Goal: Register for event/course

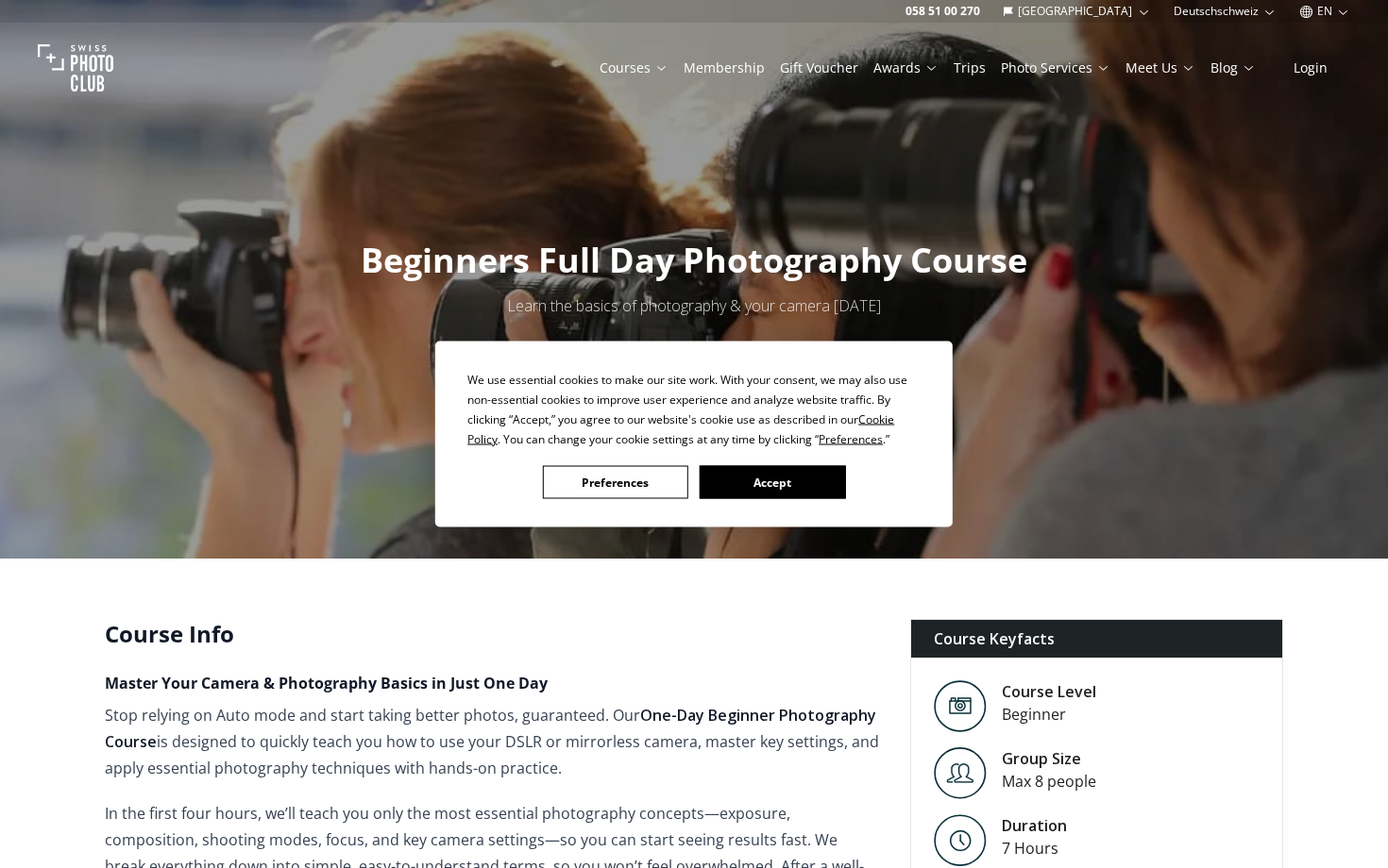
click at [725, 483] on button "Accept" at bounding box center [771, 482] width 145 height 33
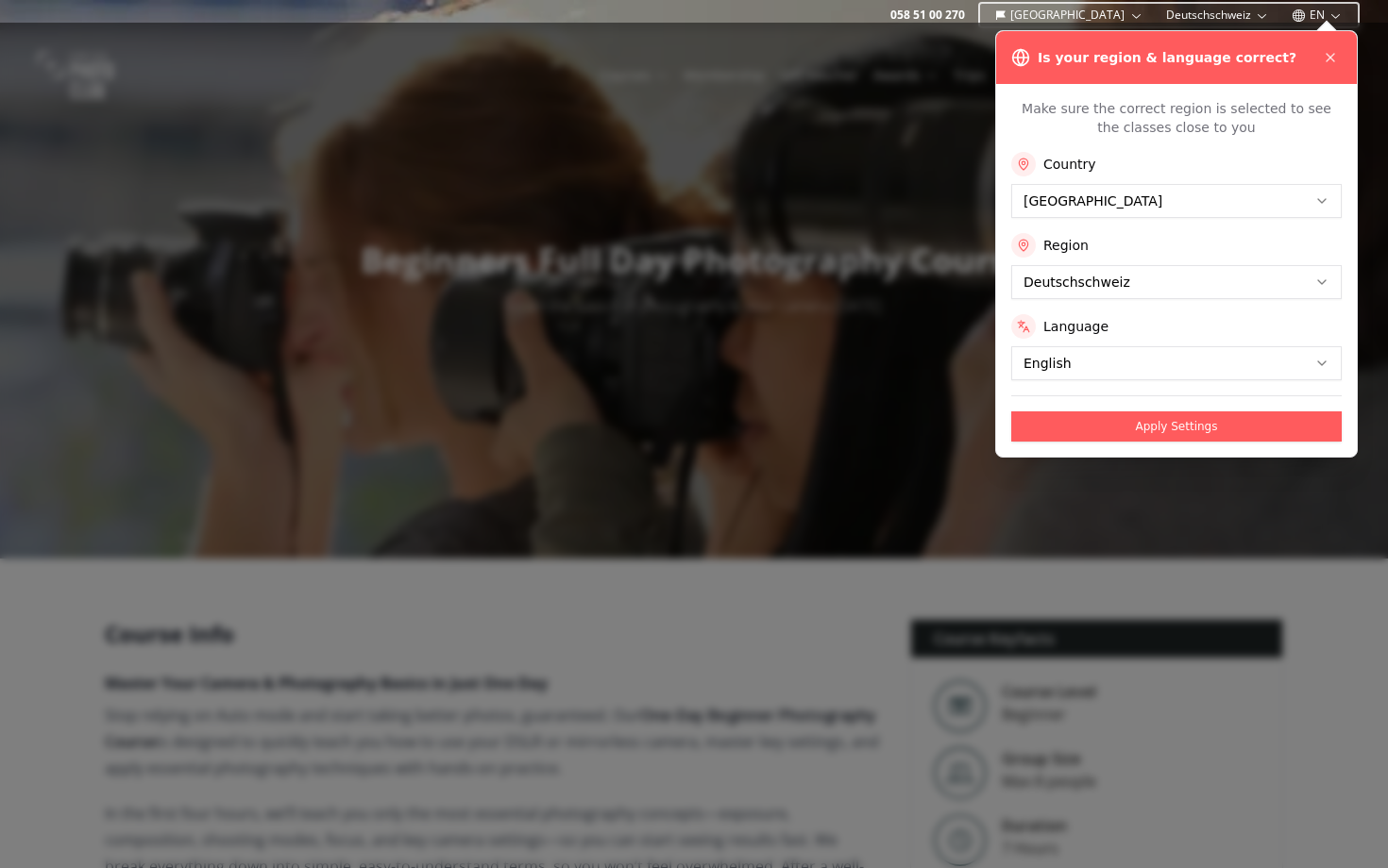
scroll to position [25, 0]
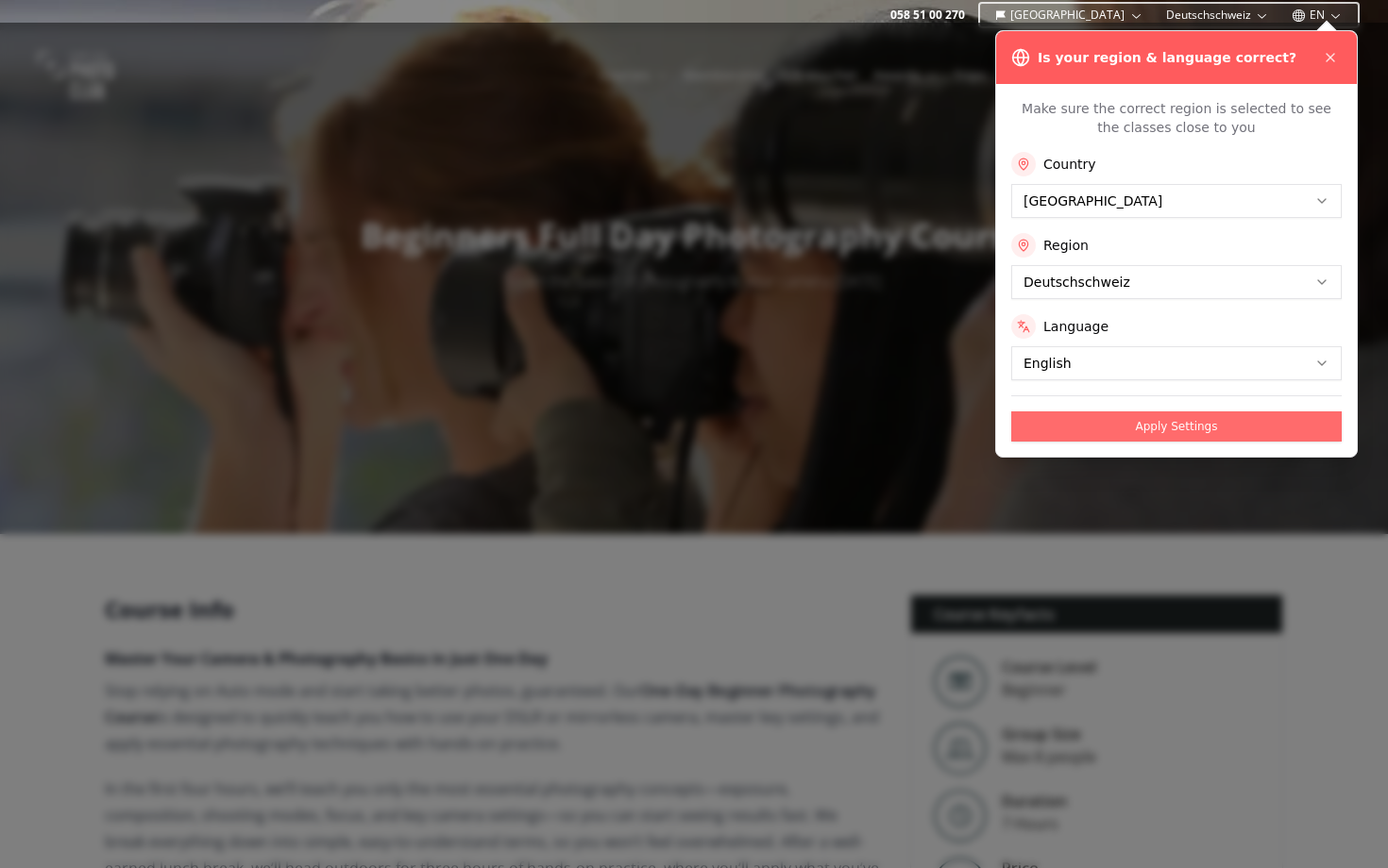
click at [1081, 425] on button "Apply Settings" at bounding box center [1176, 427] width 331 height 30
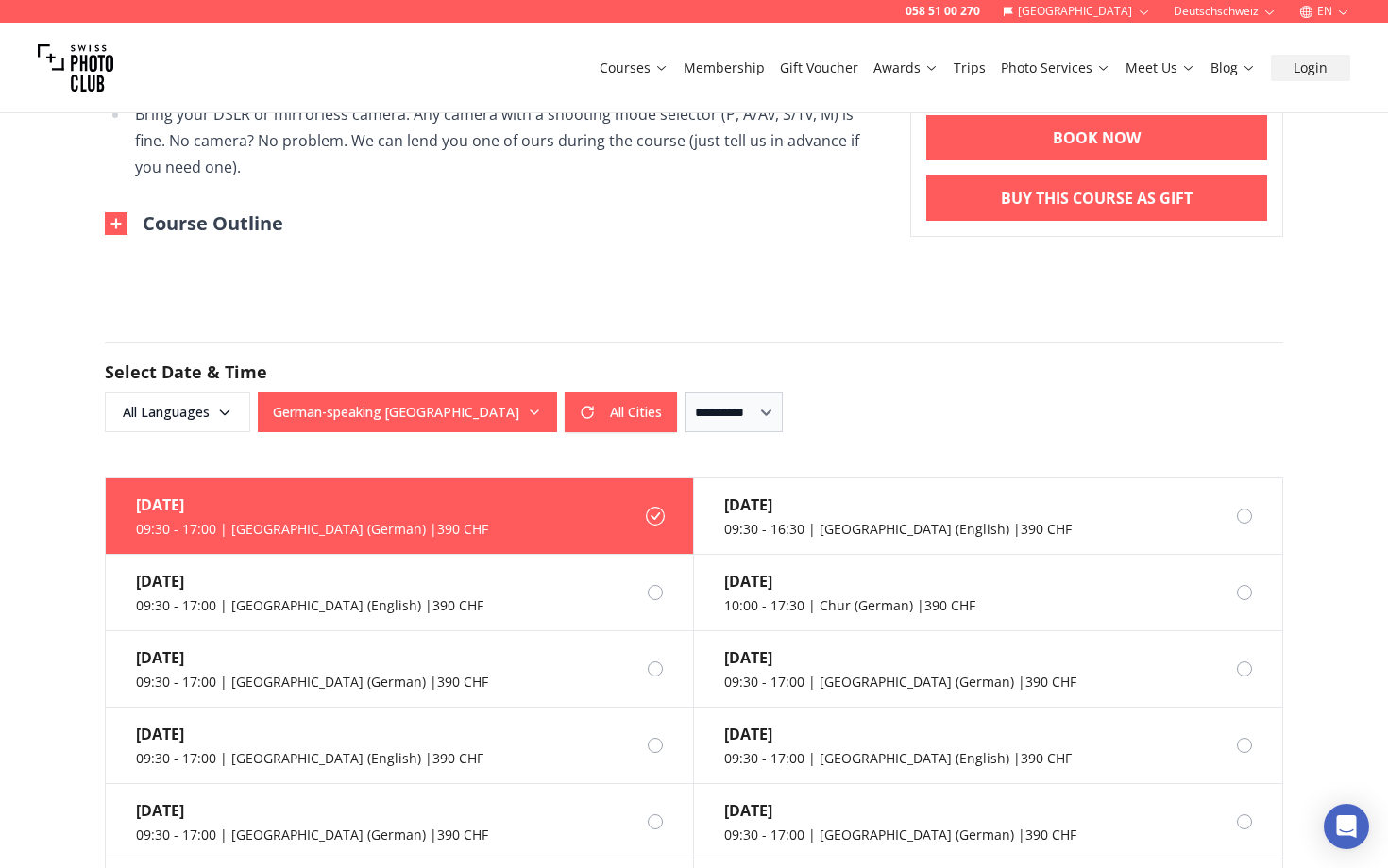
scroll to position [1310, 0]
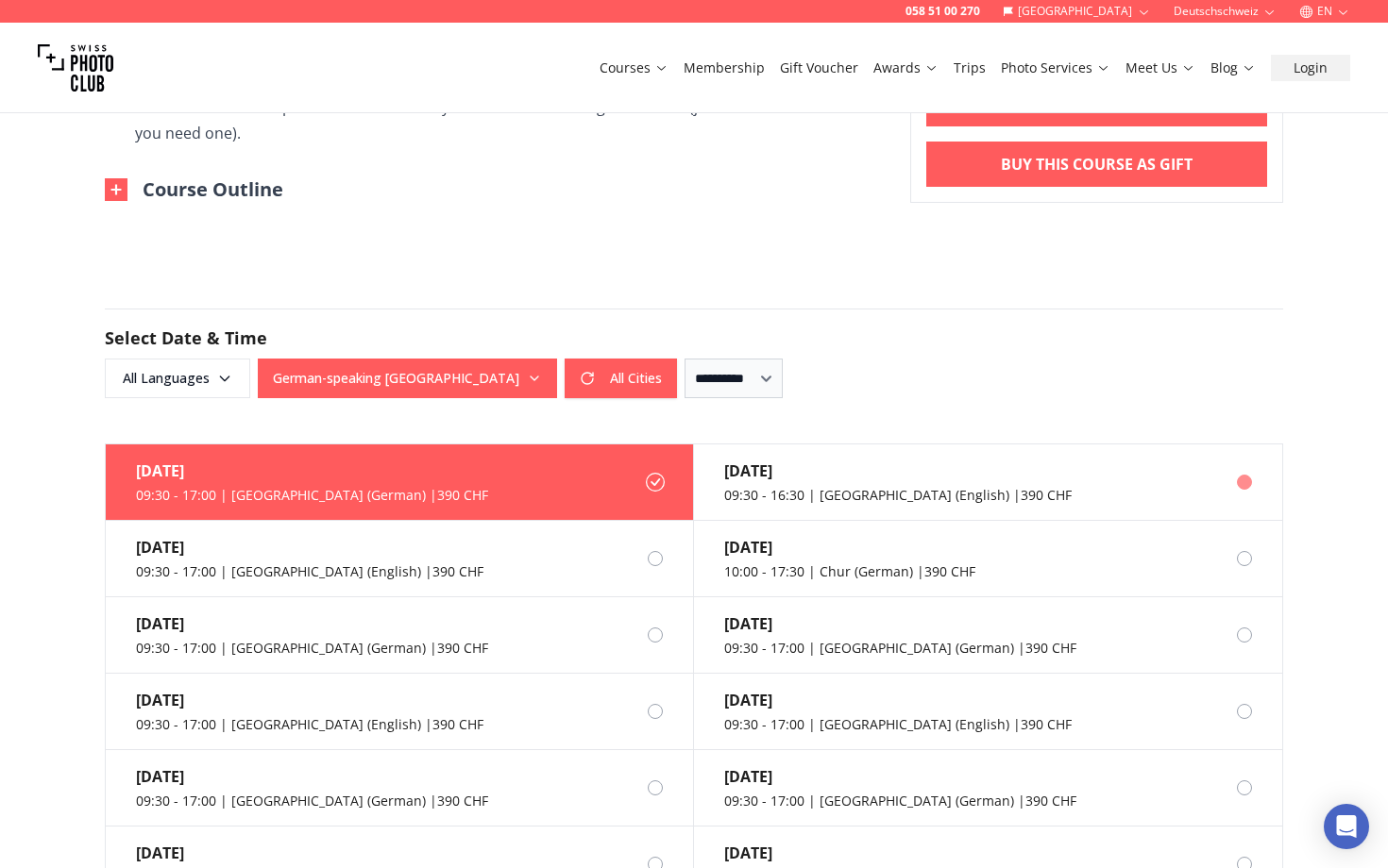
click at [896, 488] on div "09:30 - 16:30 | [GEOGRAPHIC_DATA] (English) | 390 CHF" at bounding box center [898, 495] width 348 height 19
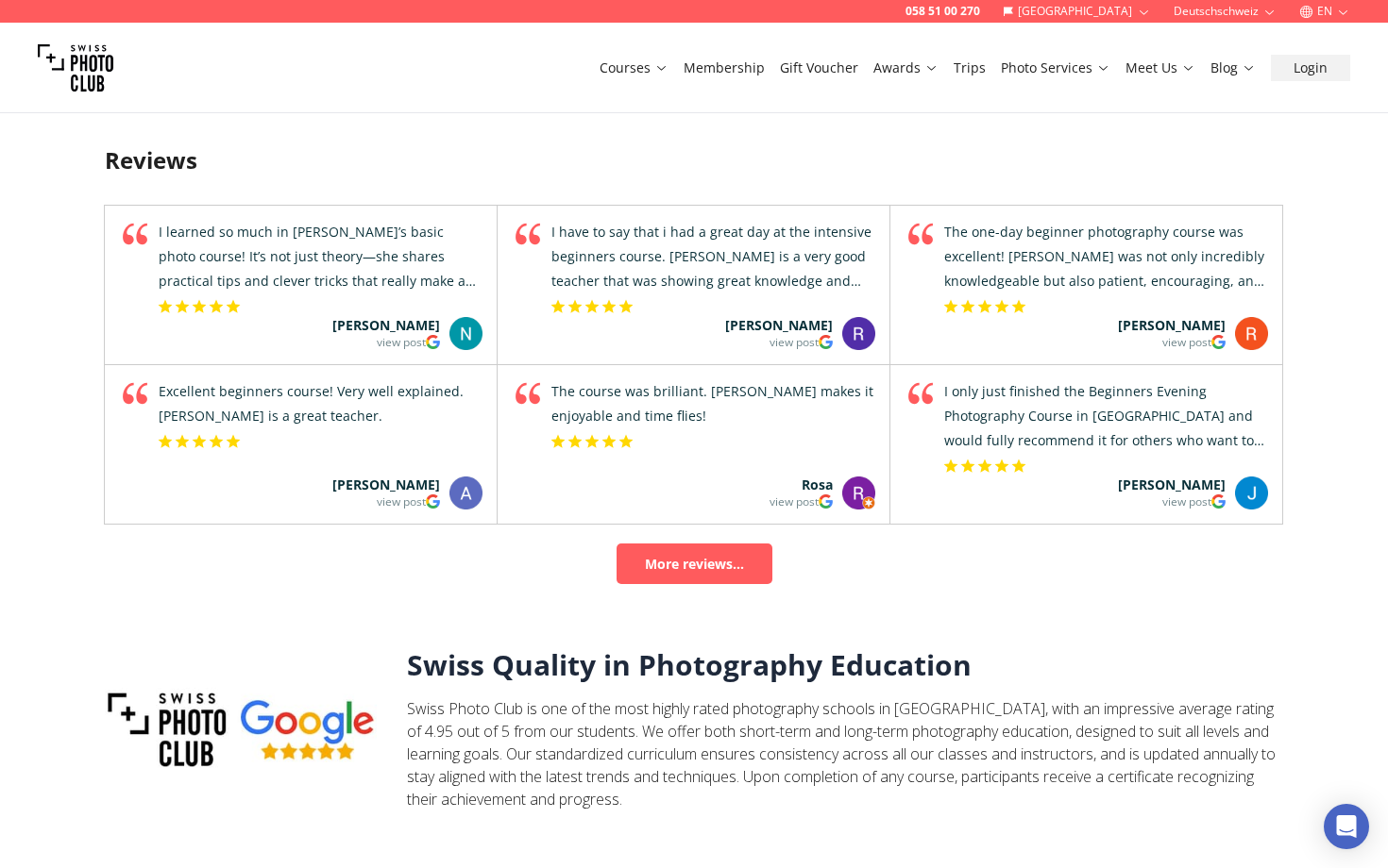
scroll to position [2459, 0]
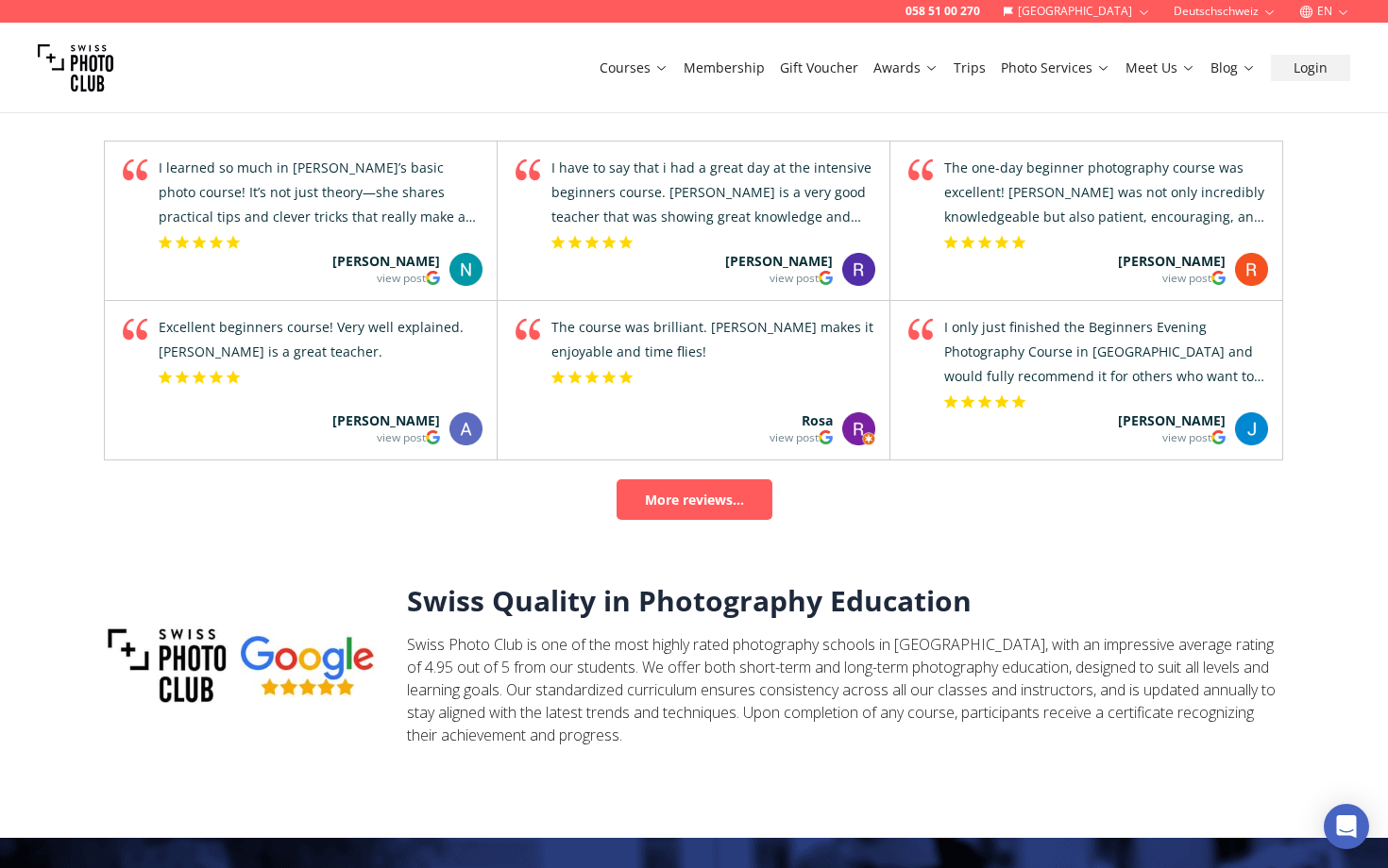
click at [979, 67] on link "Trips" at bounding box center [969, 68] width 32 height 19
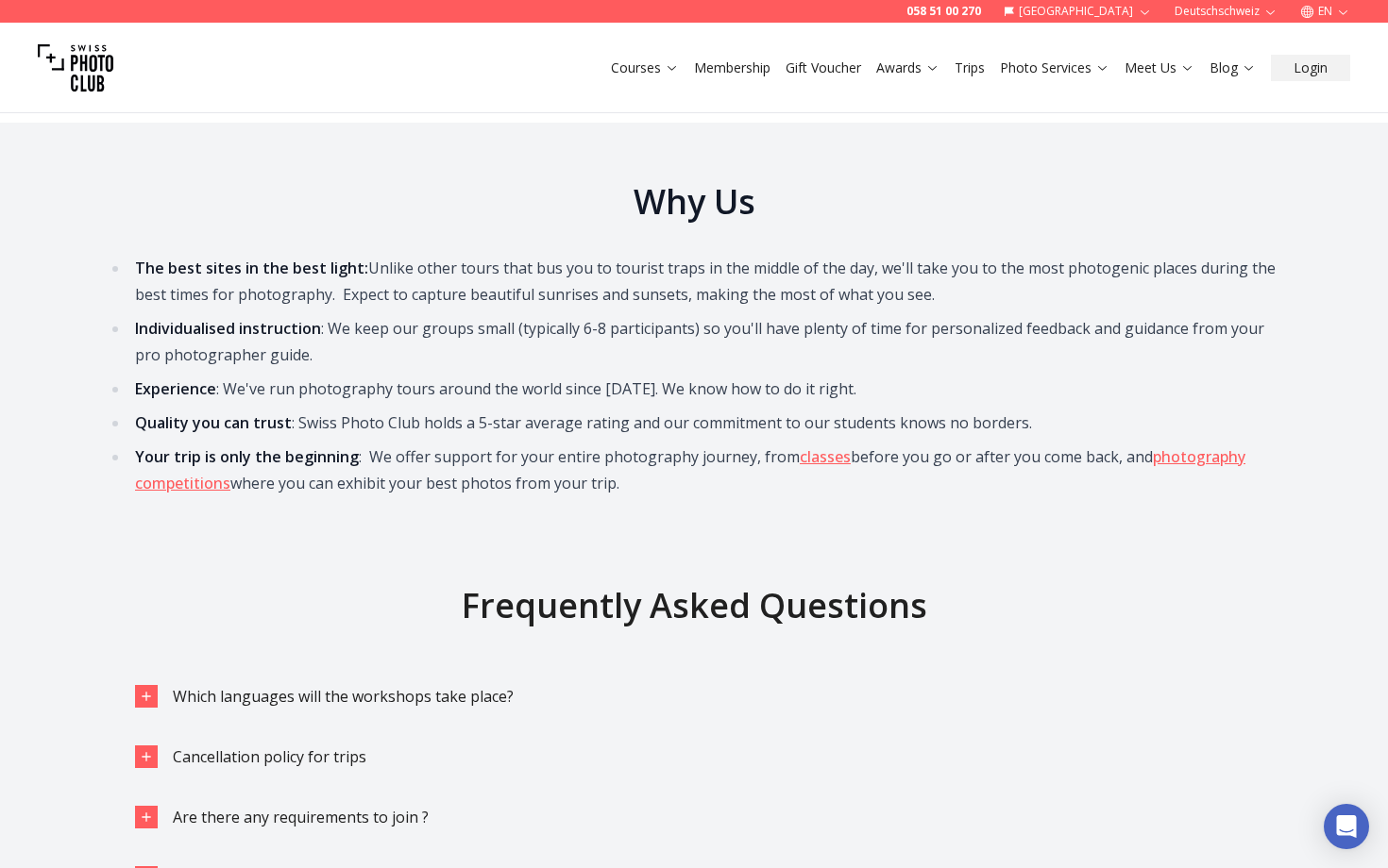
scroll to position [3252, 0]
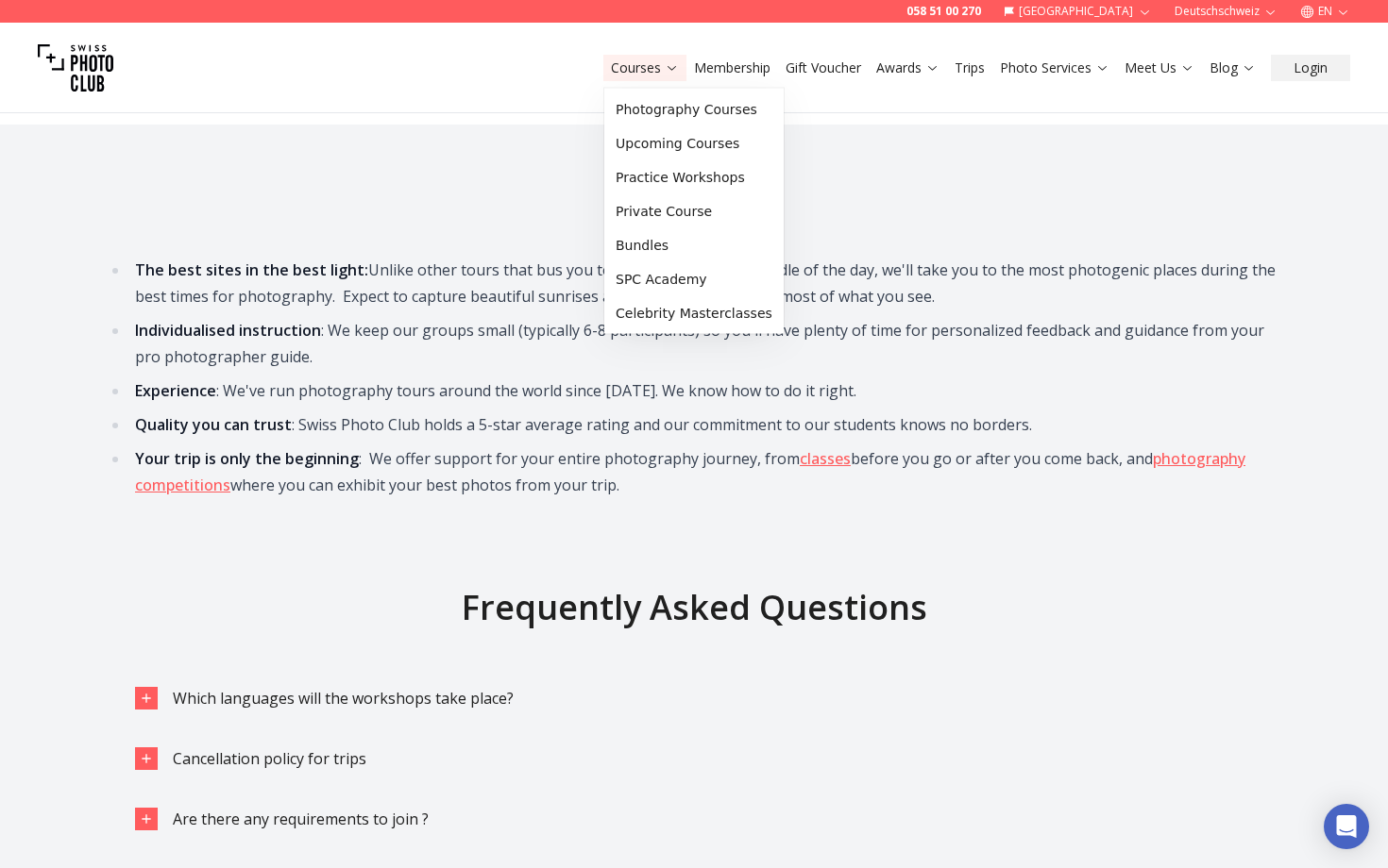
click at [633, 64] on link "Courses" at bounding box center [645, 68] width 68 height 19
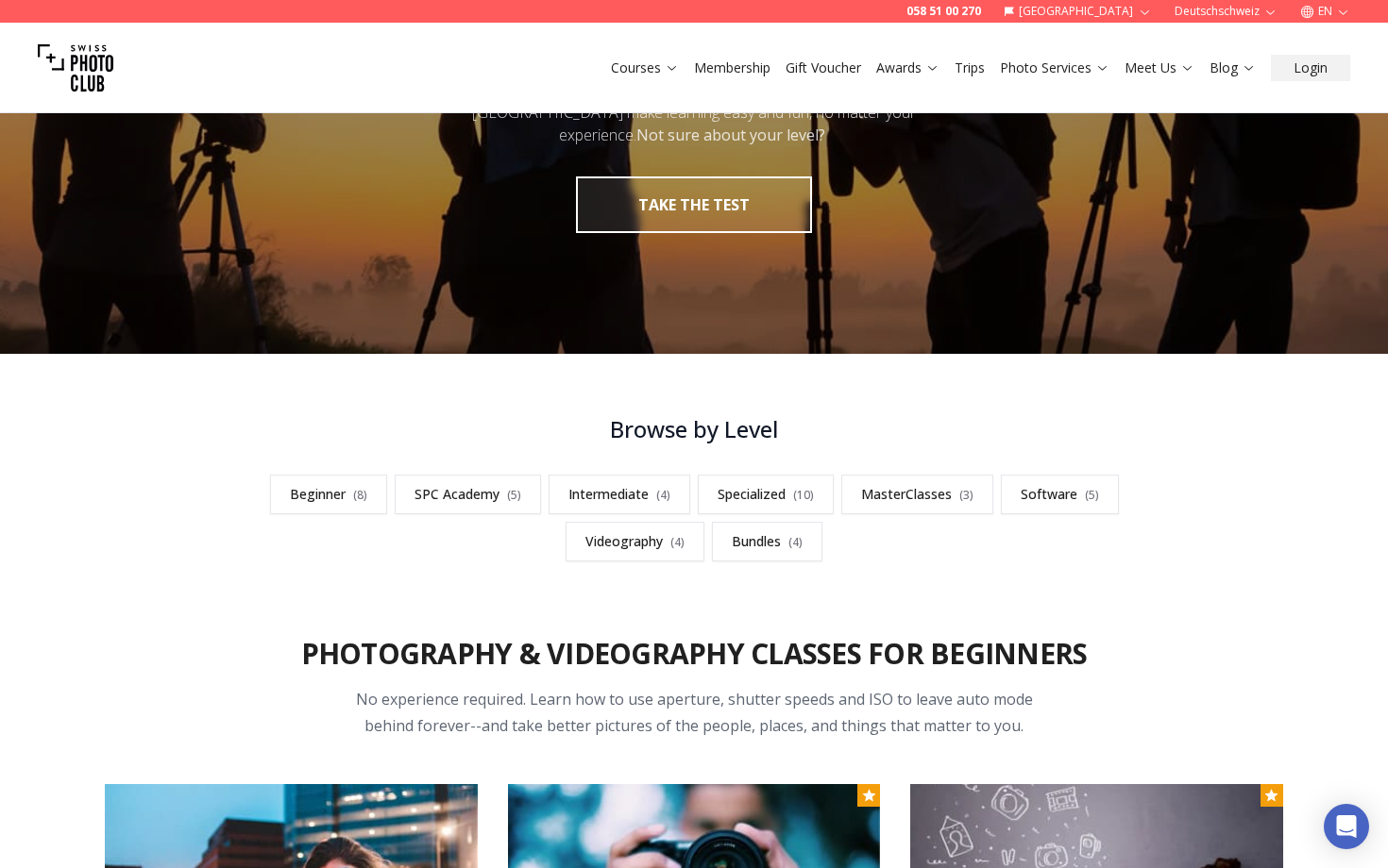
scroll to position [259, 0]
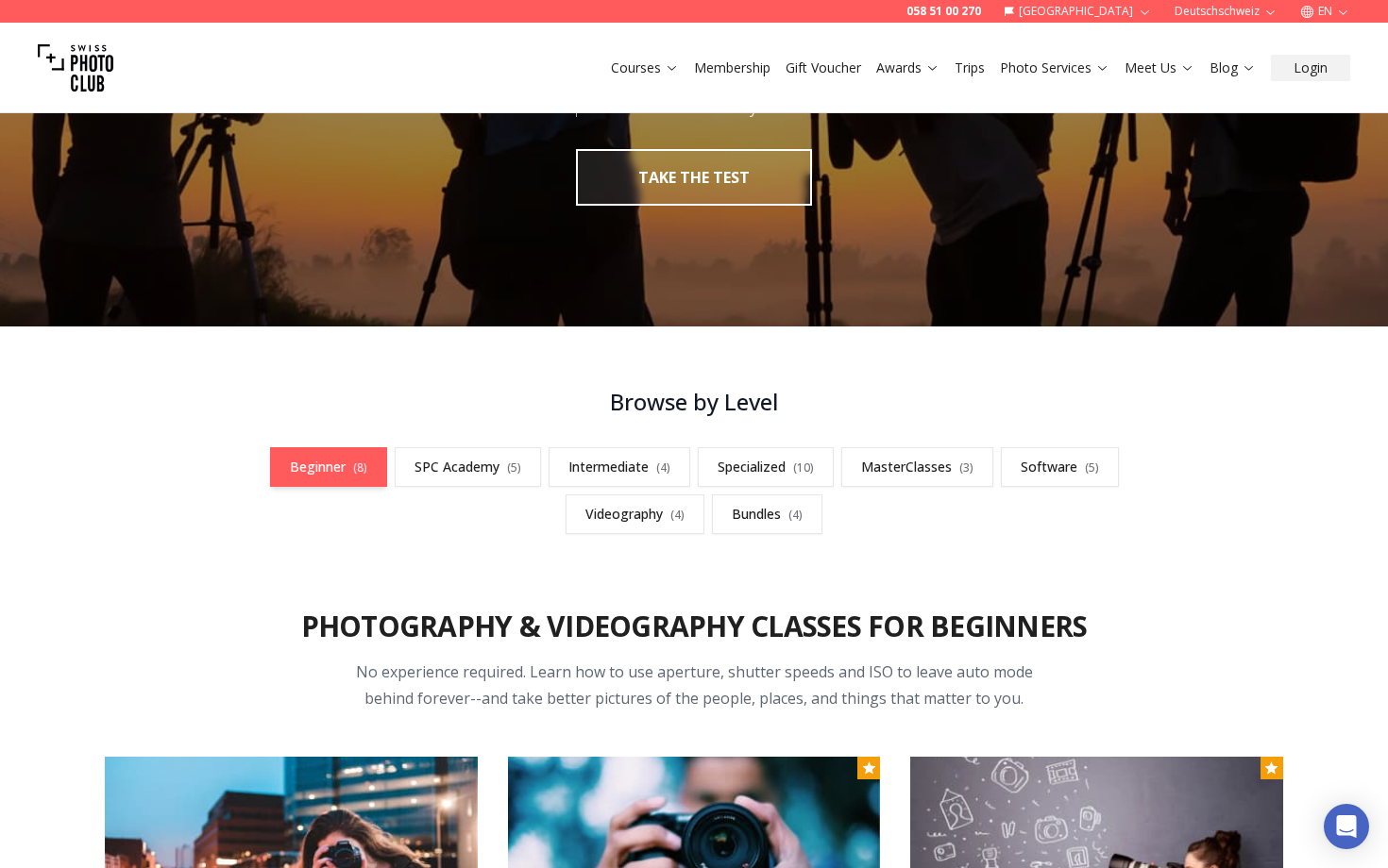
click at [348, 458] on link "Beginner ( 8 )" at bounding box center [328, 467] width 117 height 40
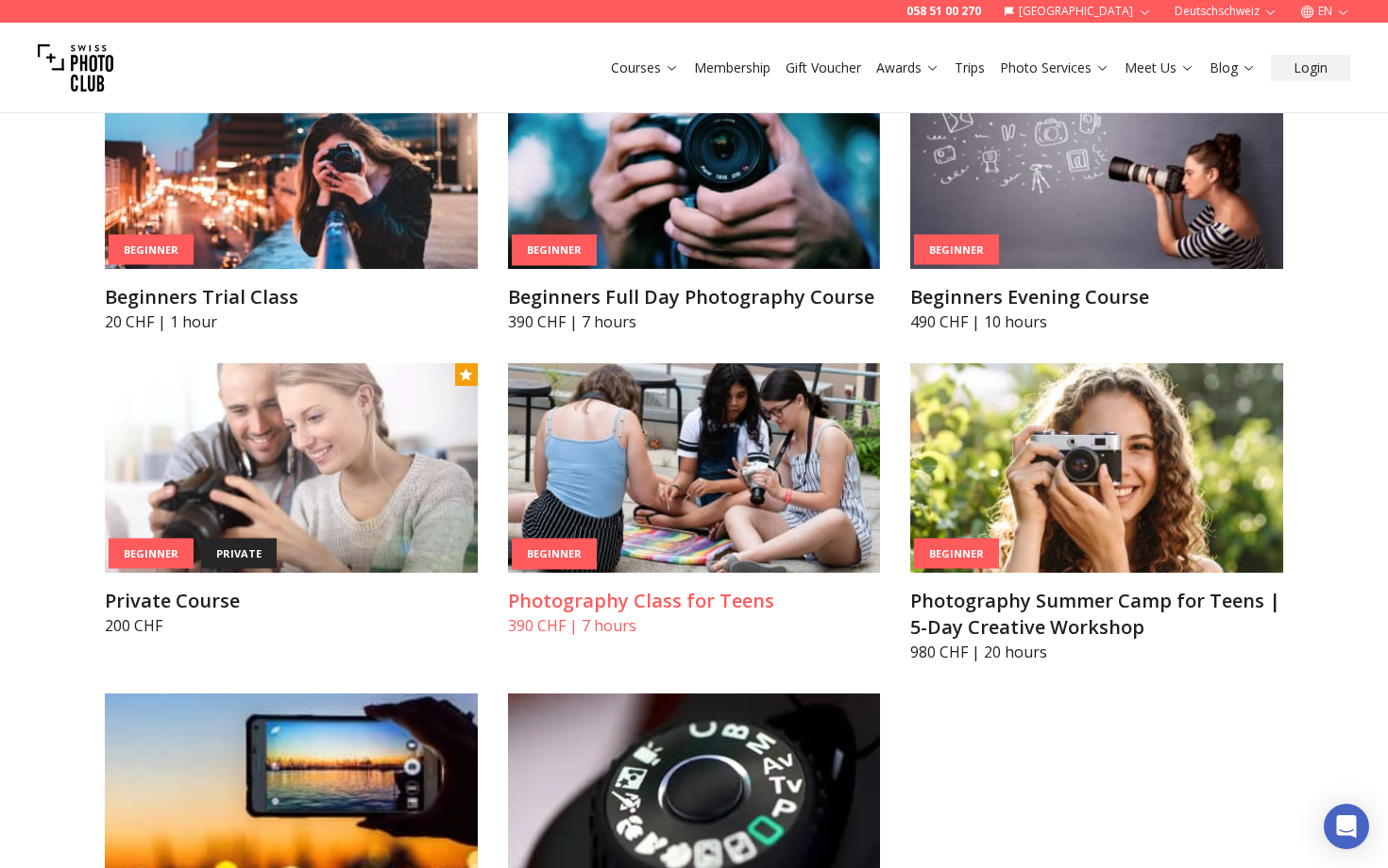
scroll to position [947, 0]
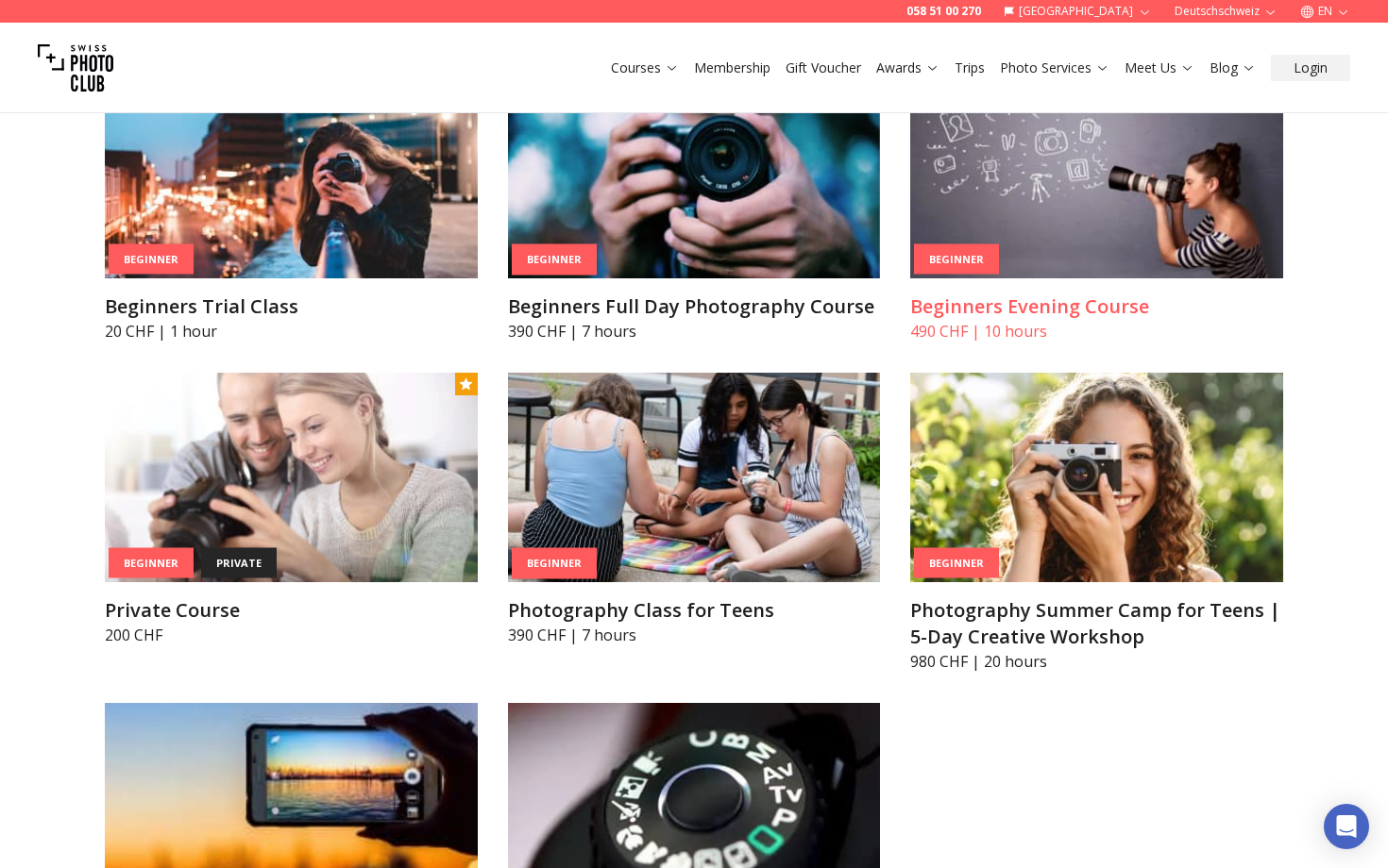
click at [1014, 238] on img at bounding box center [1096, 174] width 373 height 210
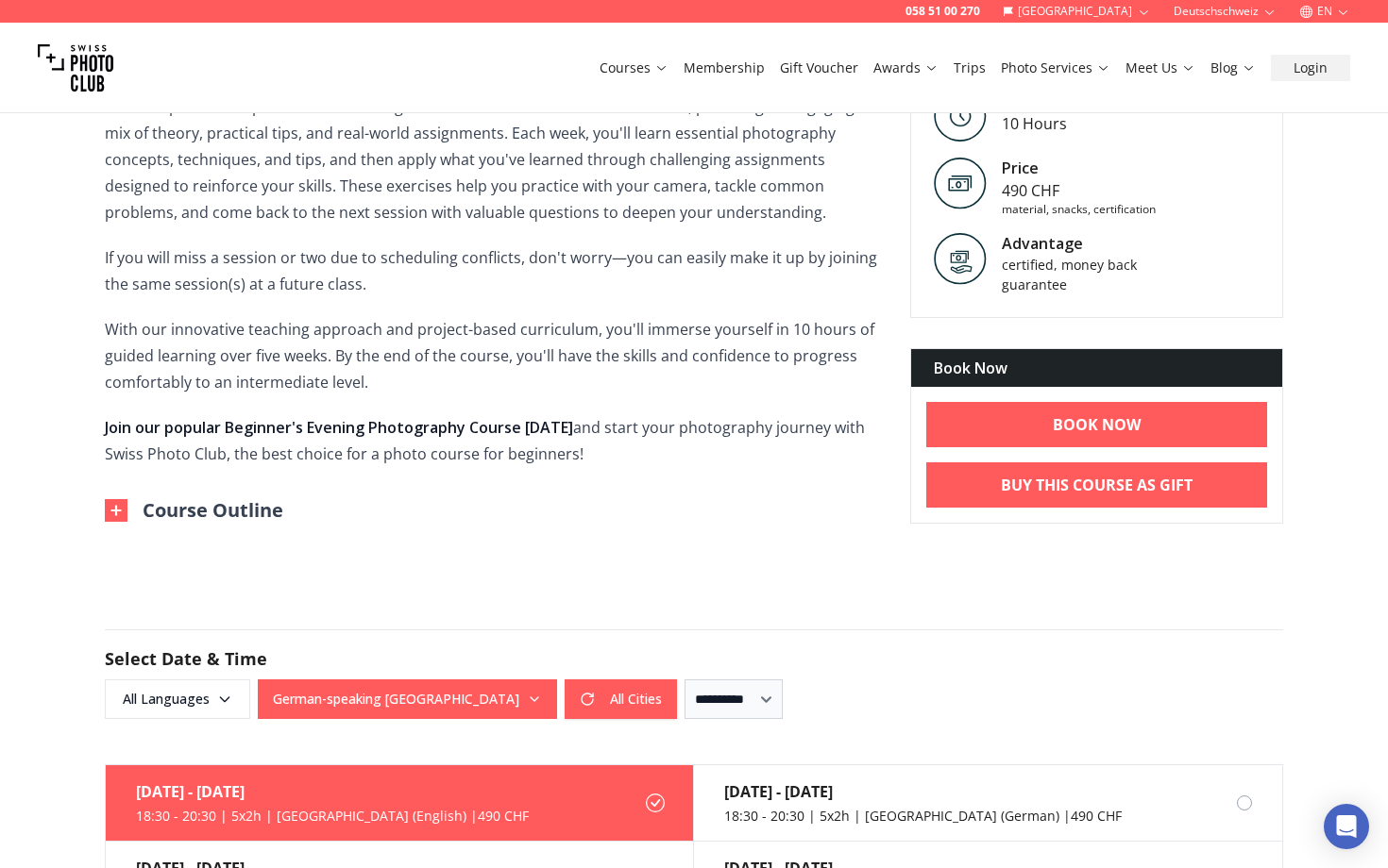
scroll to position [605, 0]
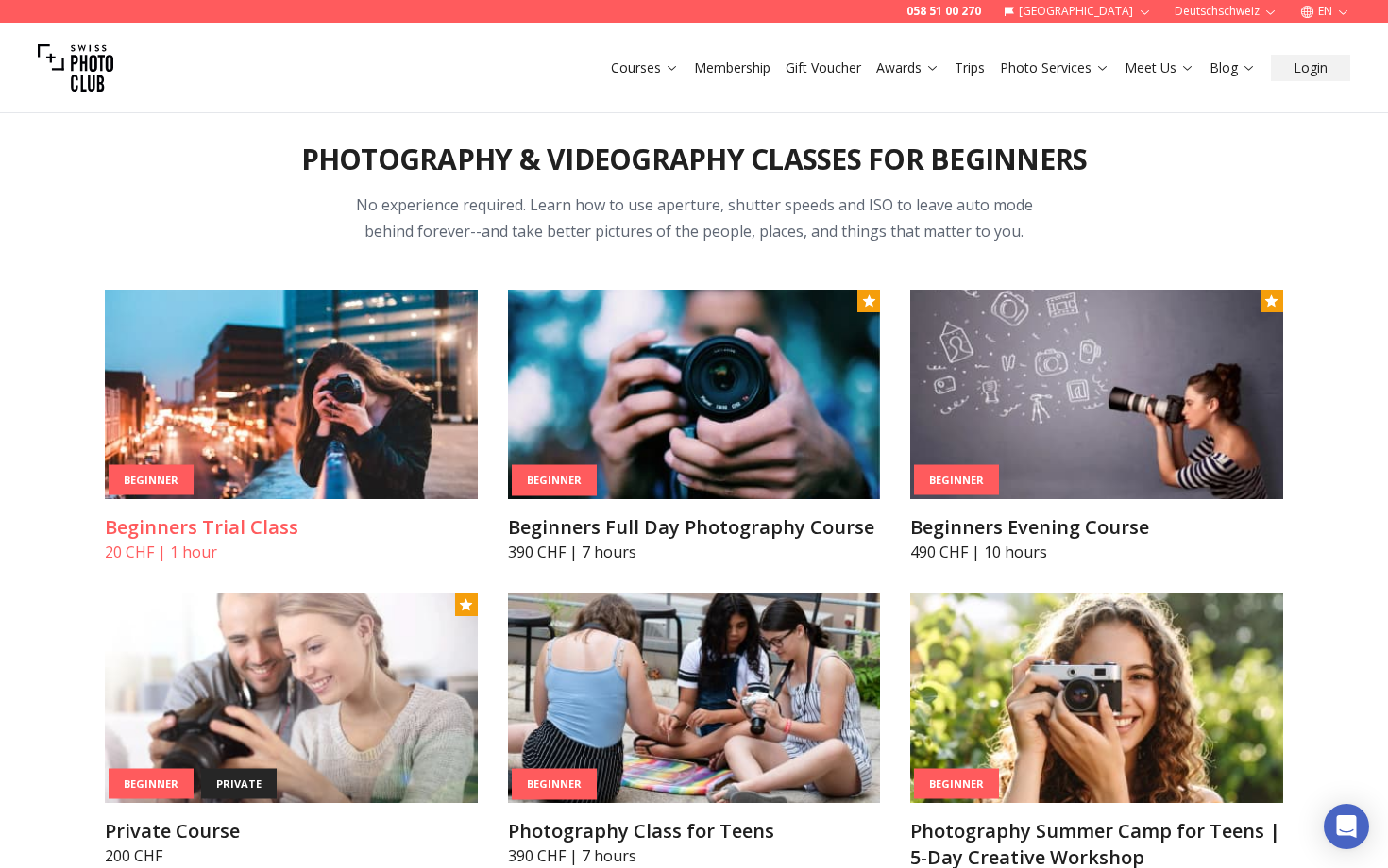
scroll to position [732, 0]
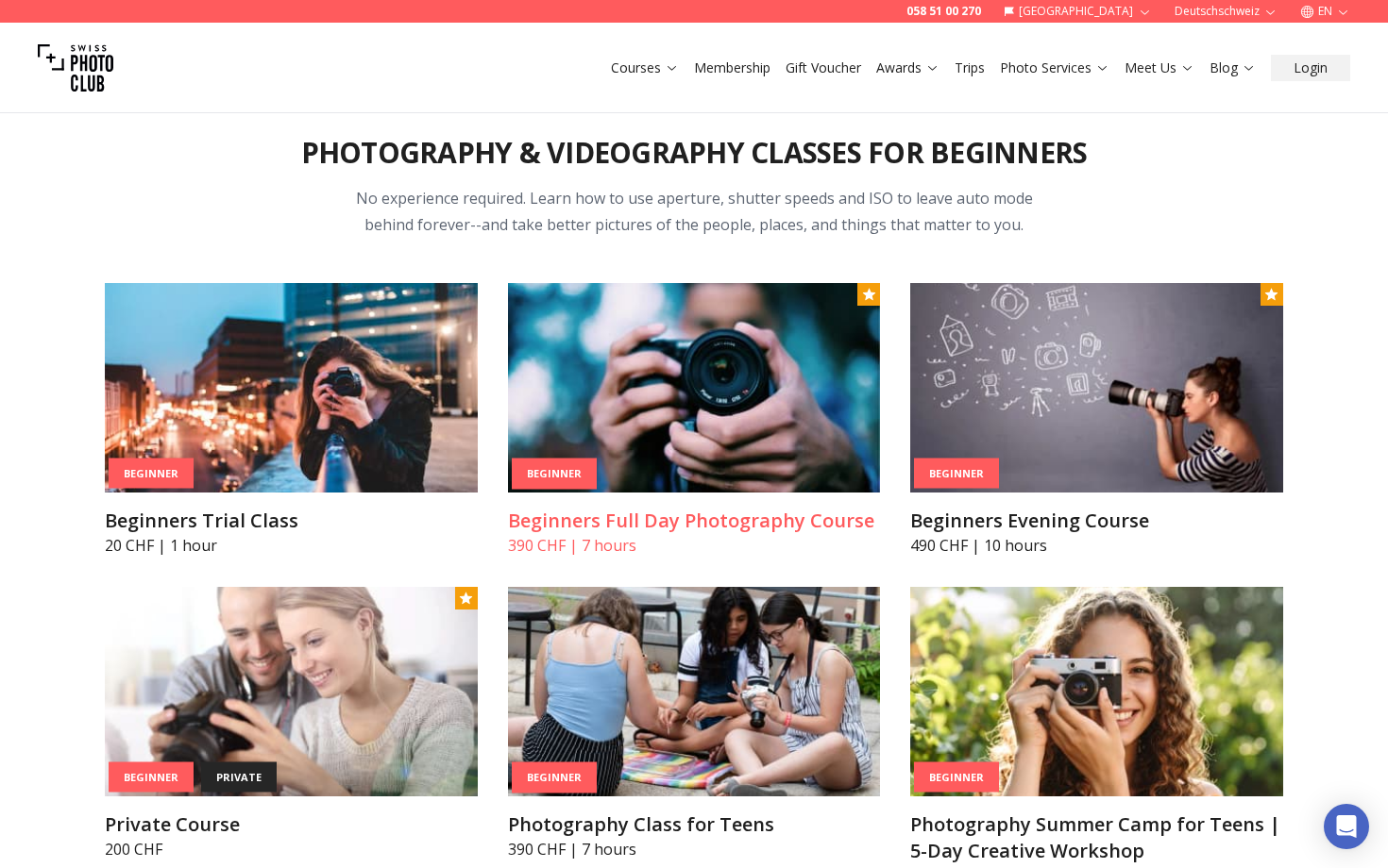
click at [633, 362] on img at bounding box center [694, 388] width 373 height 210
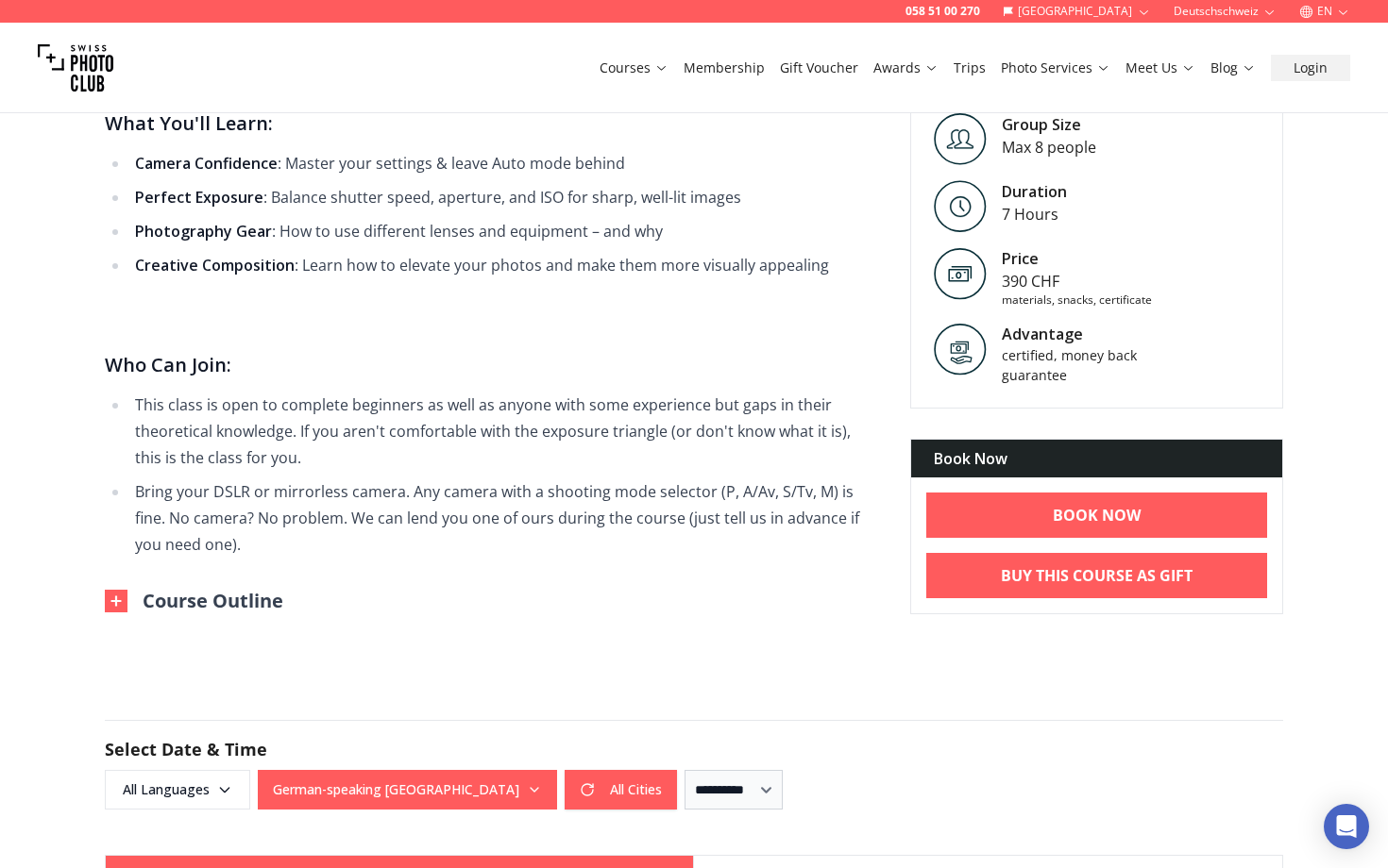
scroll to position [900, 0]
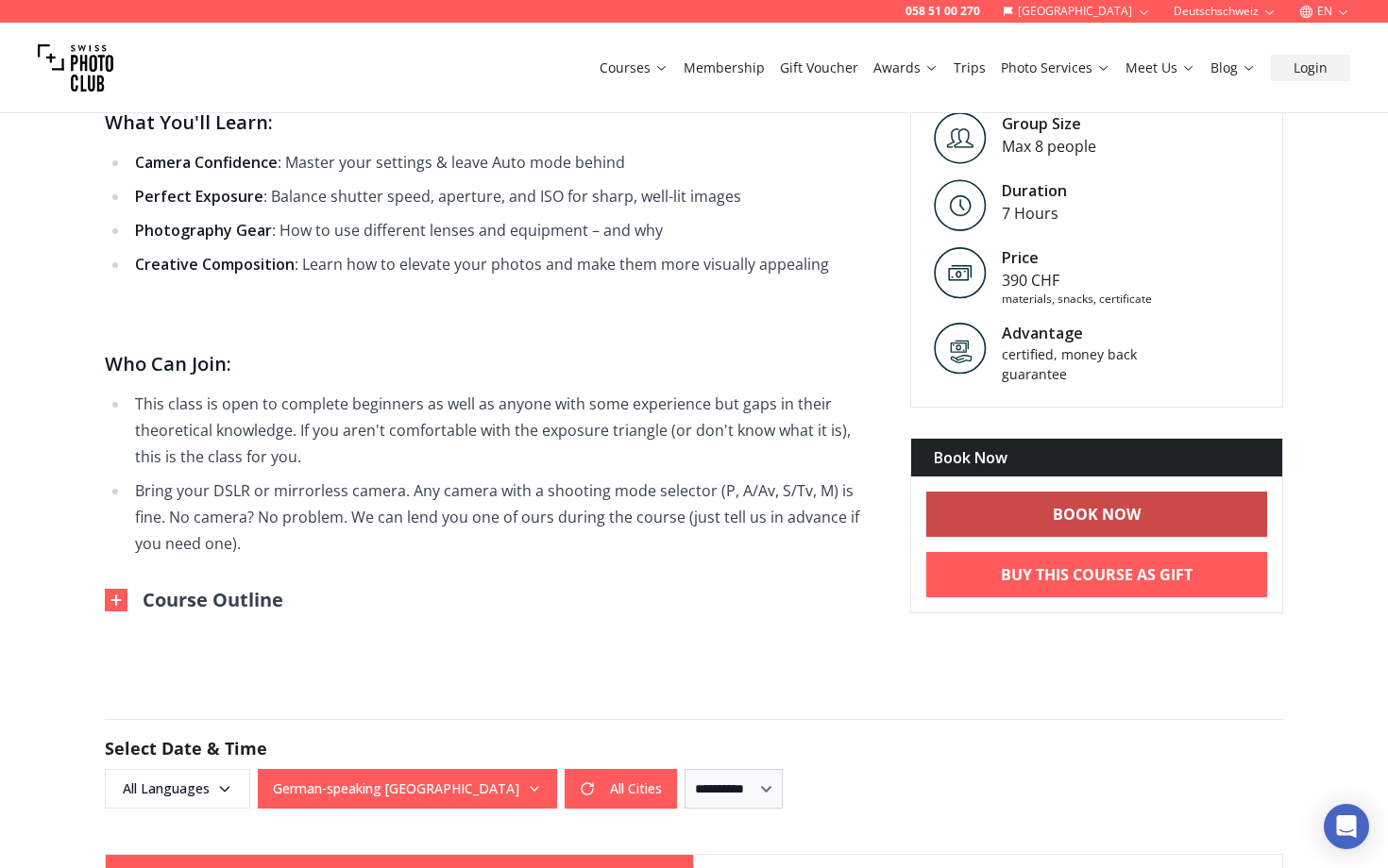
click at [1005, 507] on link "BOOK NOW" at bounding box center [1096, 513] width 341 height 45
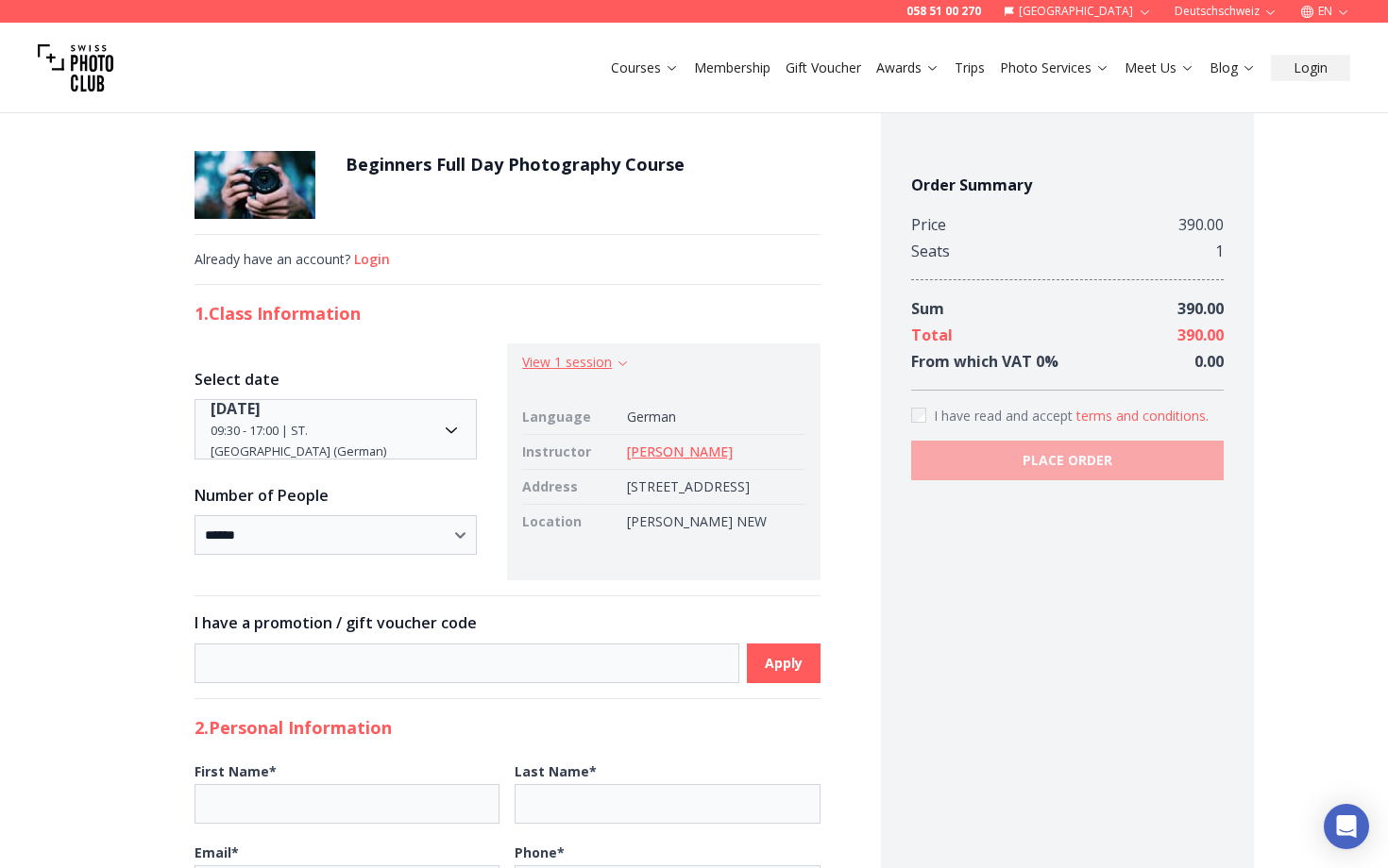
click at [551, 361] on button "View 1 session" at bounding box center [576, 362] width 108 height 19
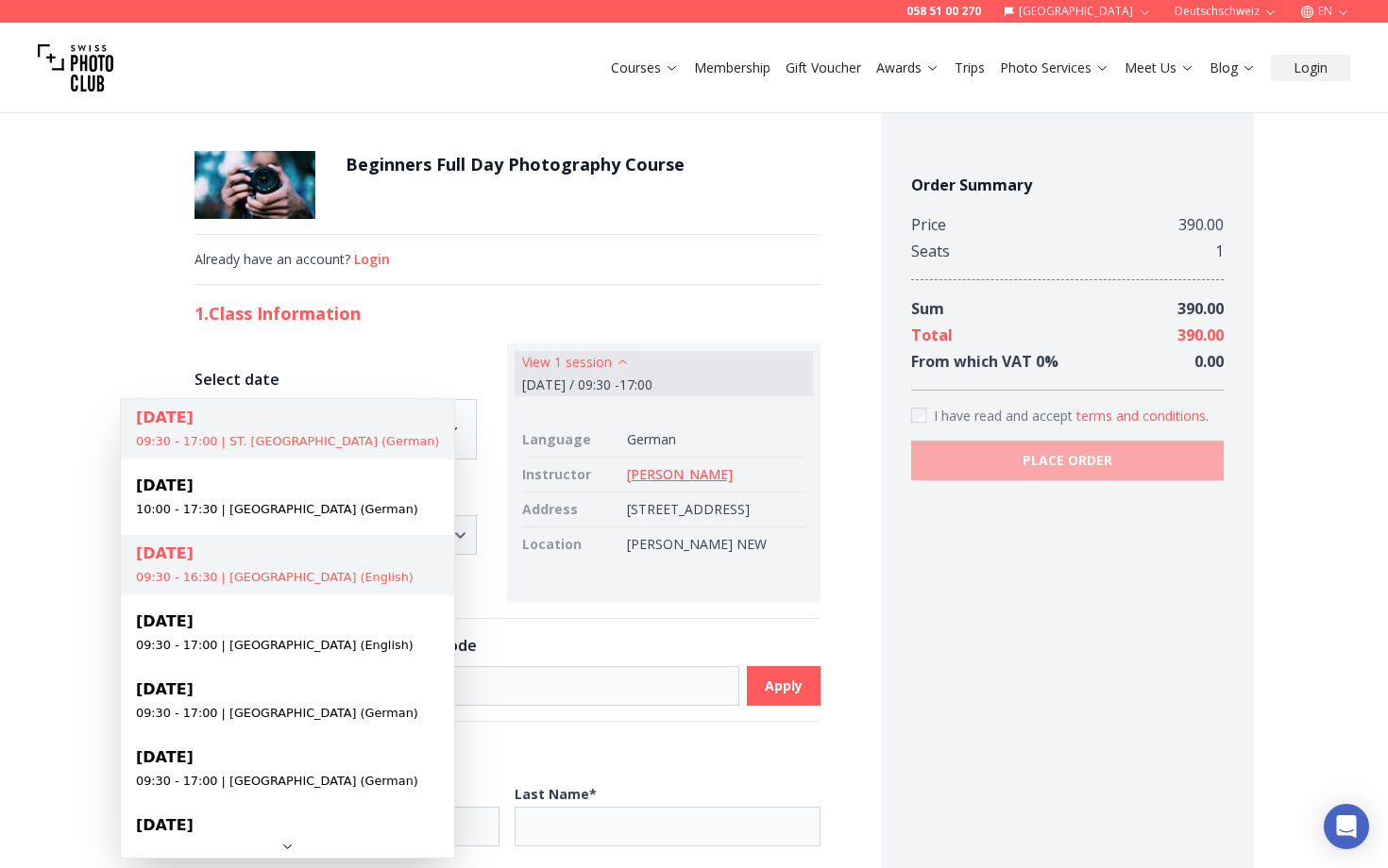
select select "**********"
